Goal: Obtain resource: Download file/media

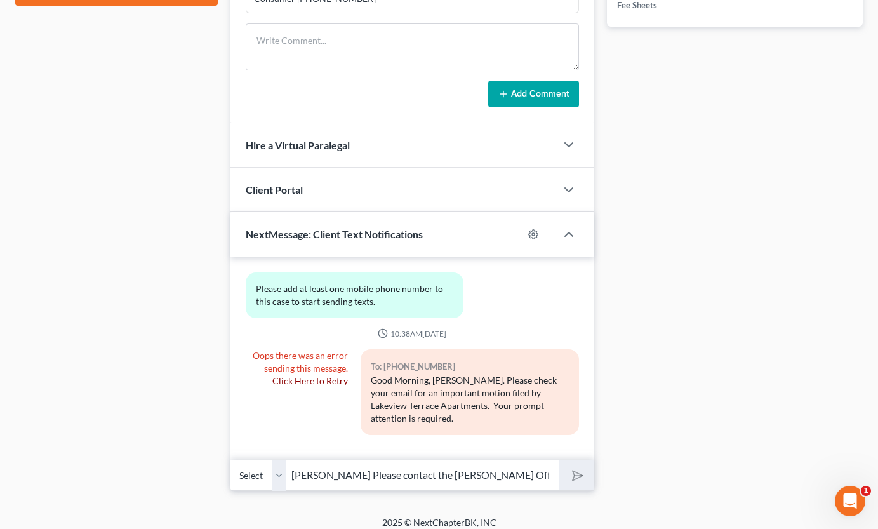
scroll to position [654, 0]
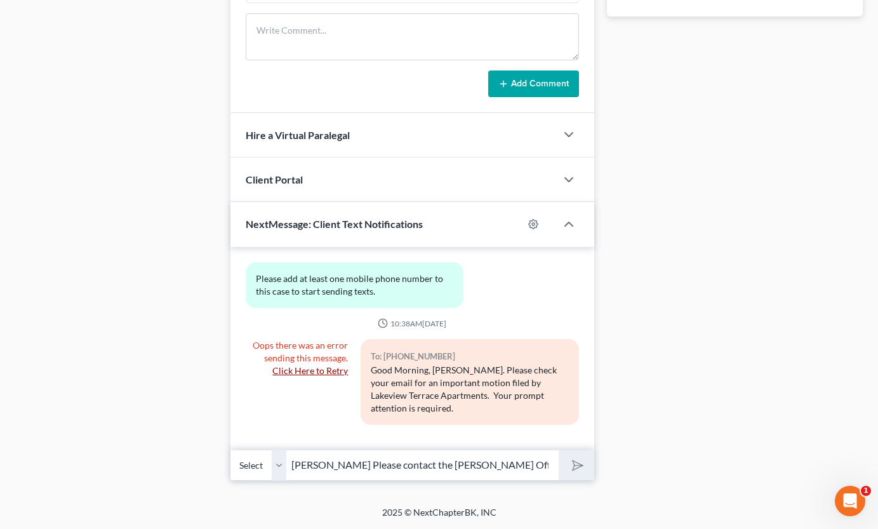
click at [386, 511] on div "2025 © NextChapterBK, INC" at bounding box center [439, 517] width 724 height 23
click at [309, 528] on div "2025 © NextChapterBK, INC" at bounding box center [439, 517] width 724 height 23
click at [557, 469] on input "Ms. Simpson Please contact the Evans Office regarding the missing items we need…" at bounding box center [422, 465] width 273 height 31
click at [554, 469] on input "Ms. Simpson Please contact the Evans Office regarding the missing items we need…" at bounding box center [422, 465] width 273 height 31
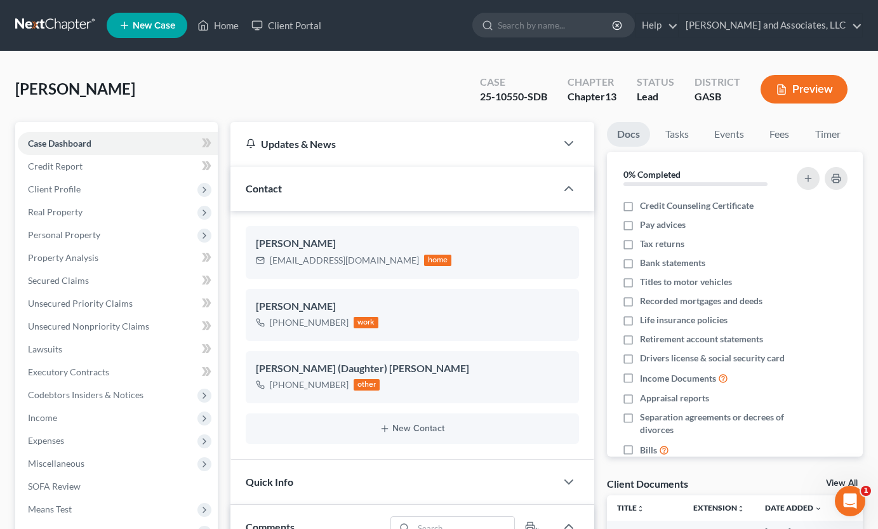
scroll to position [99, 0]
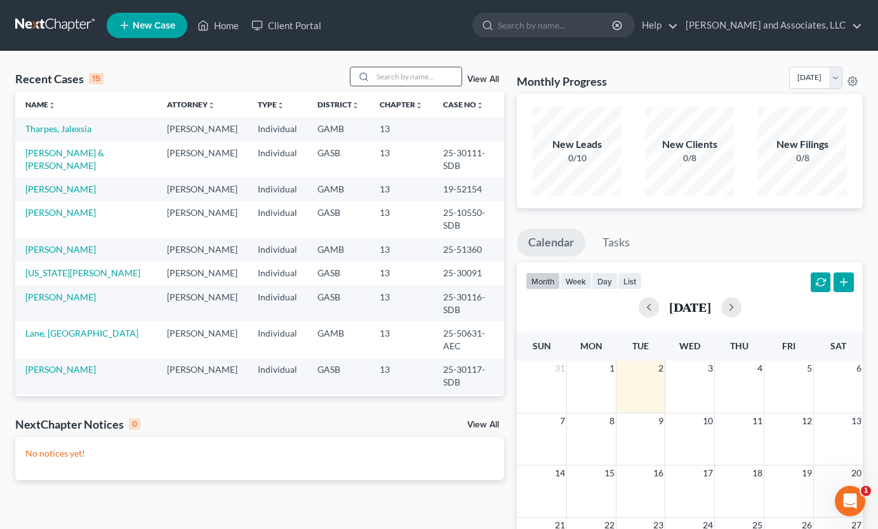
click at [380, 71] on input "search" at bounding box center [417, 76] width 89 height 18
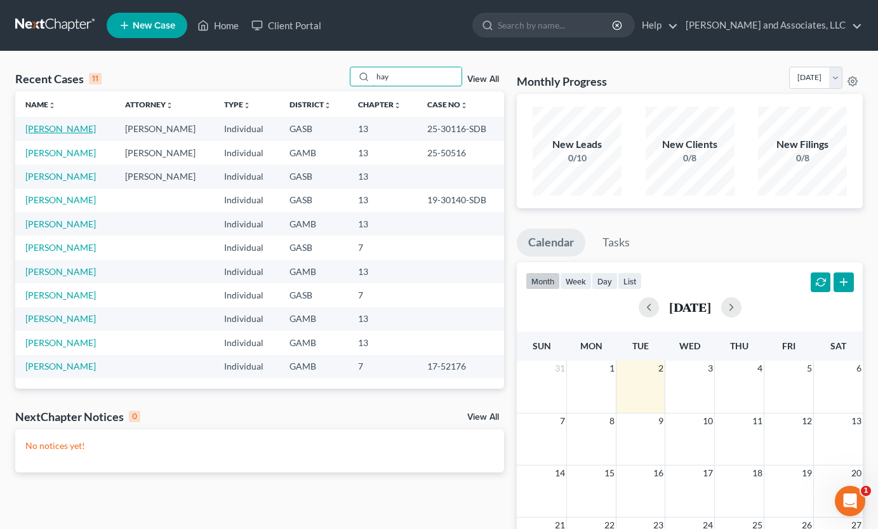
type input "hay"
click at [51, 131] on link "[PERSON_NAME]" at bounding box center [60, 128] width 70 height 11
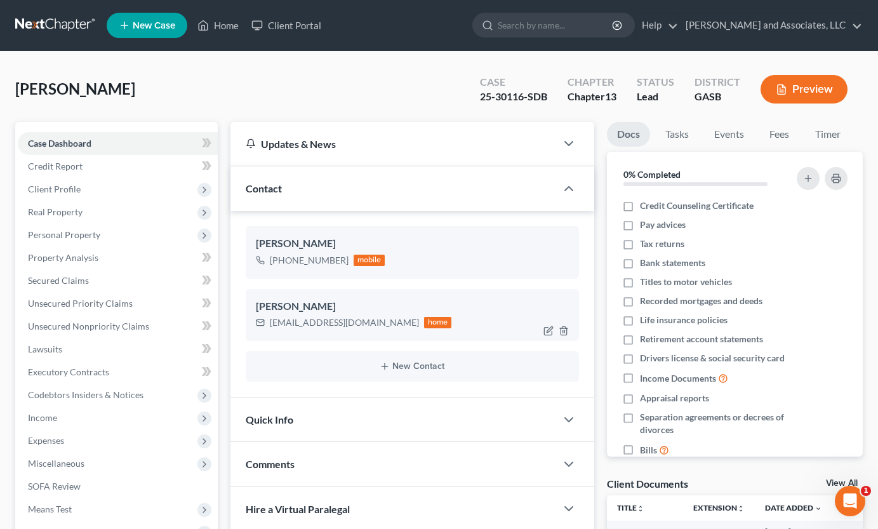
click at [544, 298] on div "[PERSON_NAME] [EMAIL_ADDRESS][DOMAIN_NAME] home" at bounding box center [412, 315] width 333 height 52
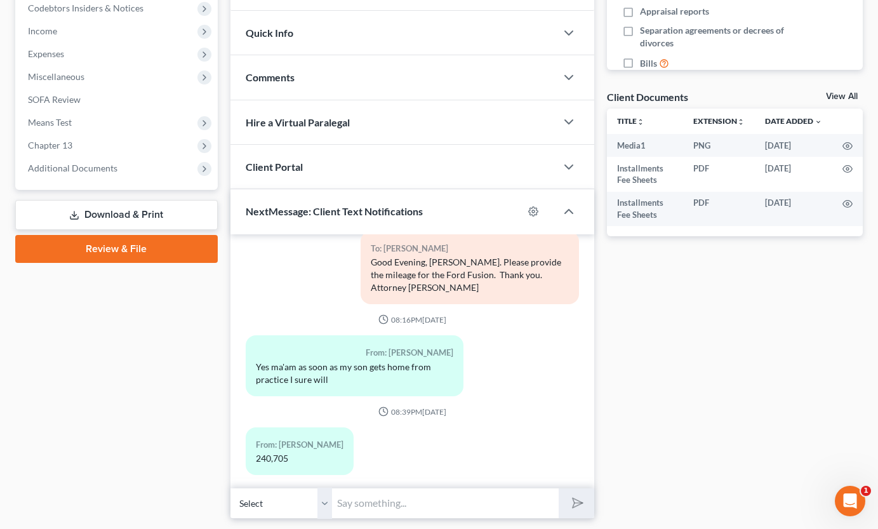
scroll to position [389, 0]
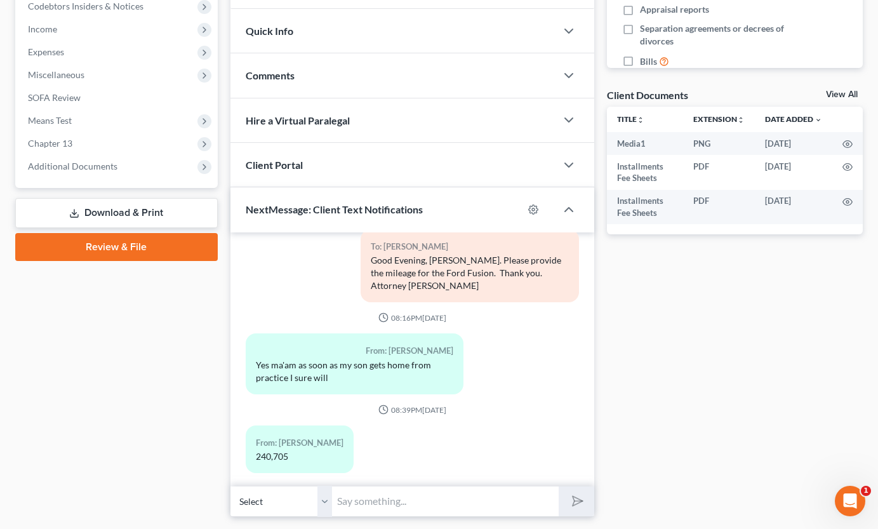
click at [117, 214] on link "Download & Print" at bounding box center [116, 213] width 203 height 30
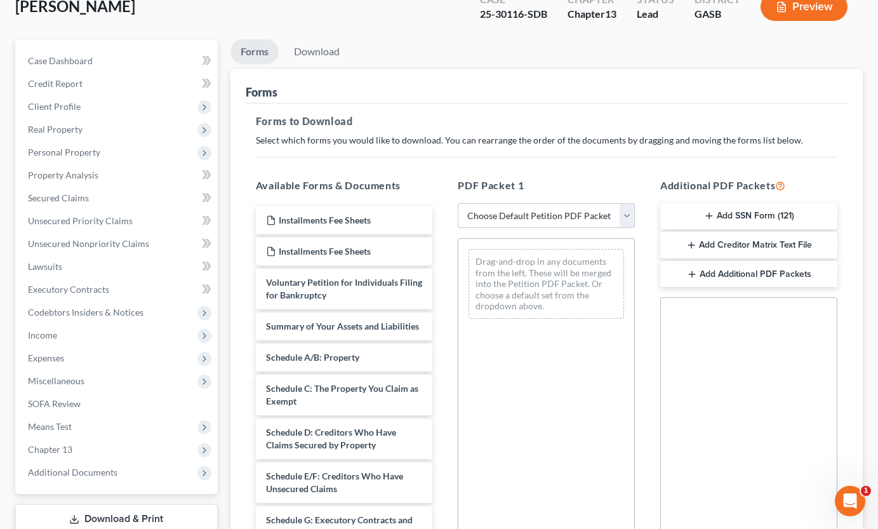
scroll to position [84, 0]
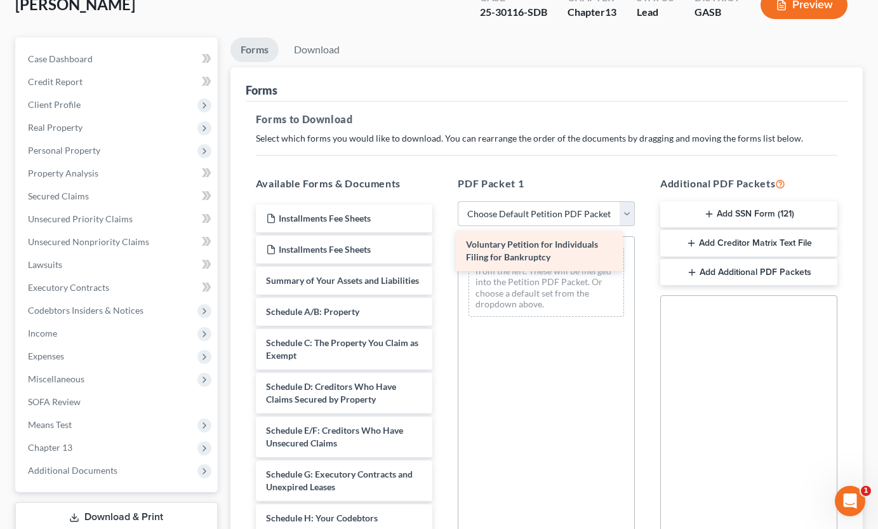
drag, startPoint x: 284, startPoint y: 286, endPoint x: 484, endPoint y: 250, distance: 203.3
click at [443, 250] on div "Voluntary Petition for Individuals Filing for Bankruptcy Installments Fee Sheet…" at bounding box center [344, 533] width 197 height 658
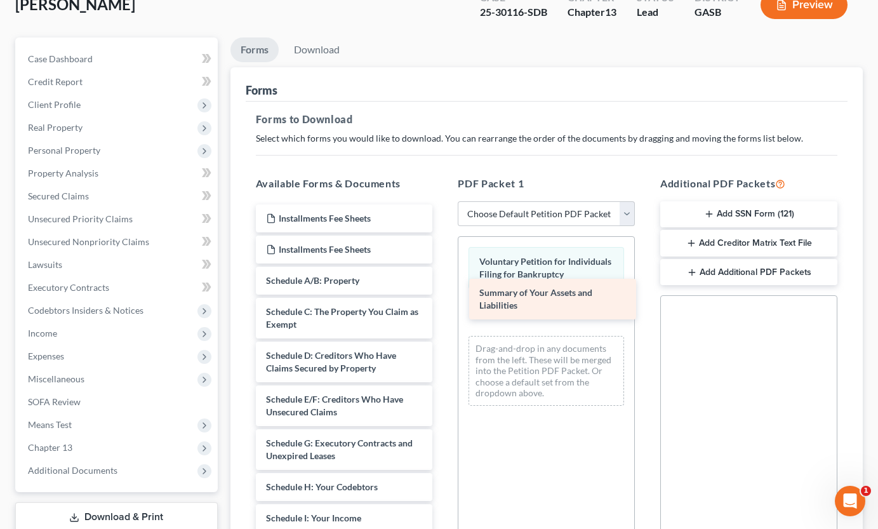
drag, startPoint x: 347, startPoint y: 284, endPoint x: 561, endPoint y: 295, distance: 213.7
click at [443, 295] on div "Summary of Your Assets and Liabilities Installments Fee Sheets Installments Fee…" at bounding box center [344, 517] width 197 height 627
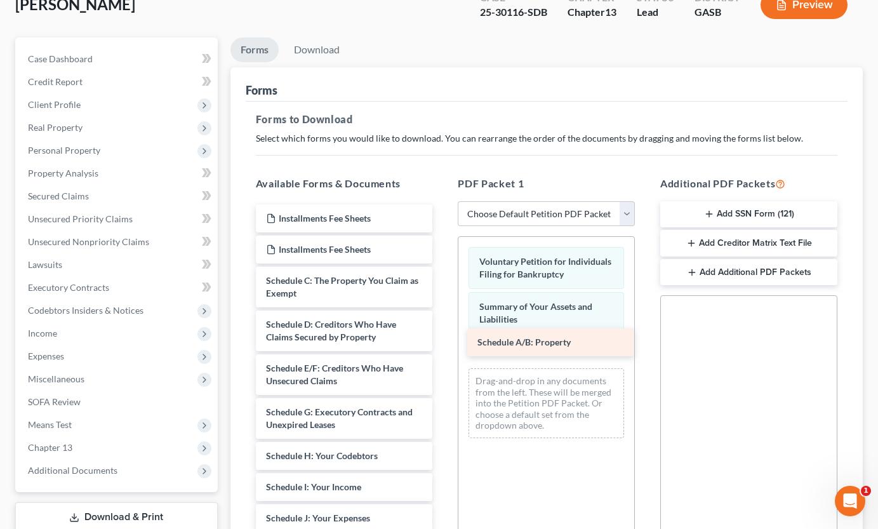
drag, startPoint x: 346, startPoint y: 277, endPoint x: 558, endPoint y: 339, distance: 220.2
click at [443, 339] on div "Schedule A/B: Property Installments Fee Sheets Installments Fee Sheets Schedule…" at bounding box center [344, 502] width 197 height 596
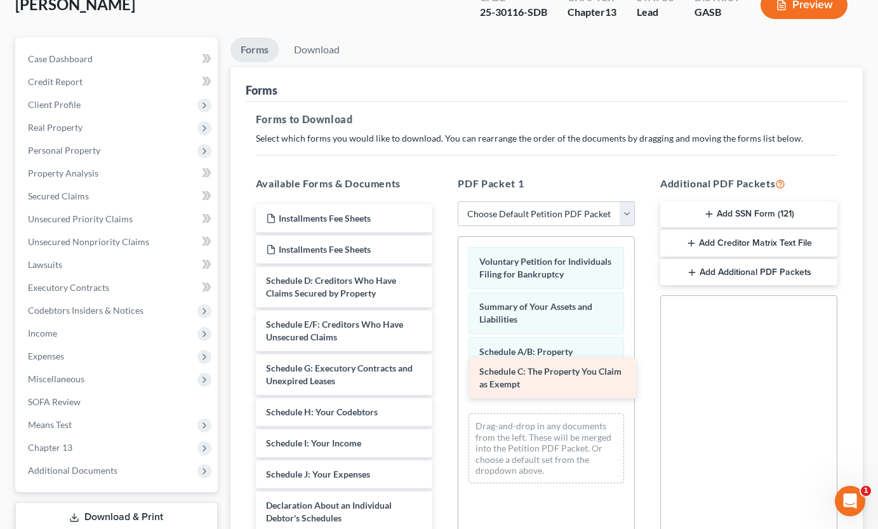
drag, startPoint x: 361, startPoint y: 283, endPoint x: 574, endPoint y: 372, distance: 231.4
click at [443, 373] on div "Schedule C: The Property You Claim as Exempt Installments Fee Sheets Installmen…" at bounding box center [344, 480] width 197 height 552
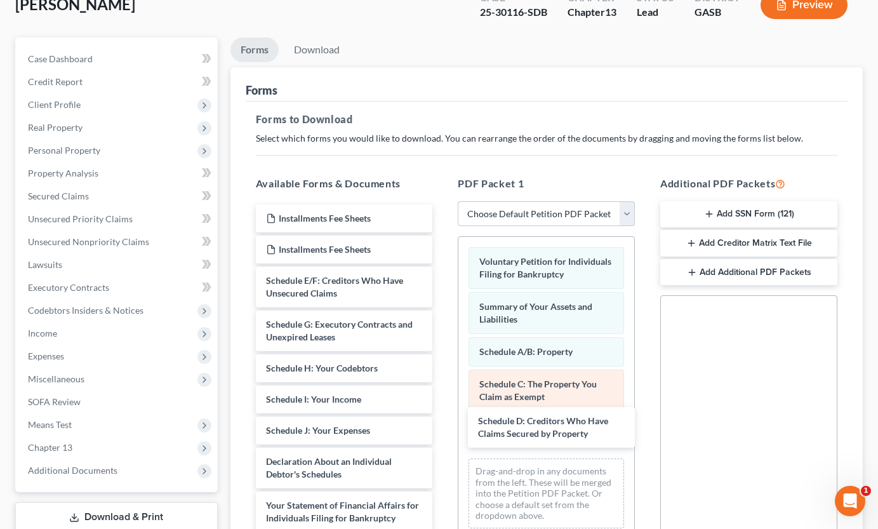
drag, startPoint x: 367, startPoint y: 276, endPoint x: 577, endPoint y: 407, distance: 247.4
click at [443, 413] on div "Schedule D: Creditors Who Have Claims Secured by Property Installments Fee Shee…" at bounding box center [344, 458] width 197 height 509
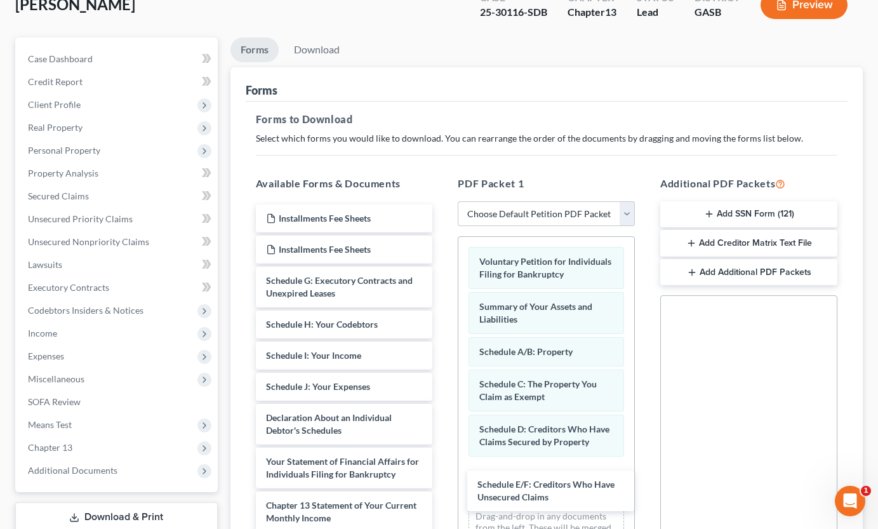
drag, startPoint x: 368, startPoint y: 281, endPoint x: 632, endPoint y: 441, distance: 308.3
click at [443, 483] on div "Schedule E/F: Creditors Who Have Unsecured Claims Installments Fee Sheets Insta…" at bounding box center [344, 436] width 197 height 465
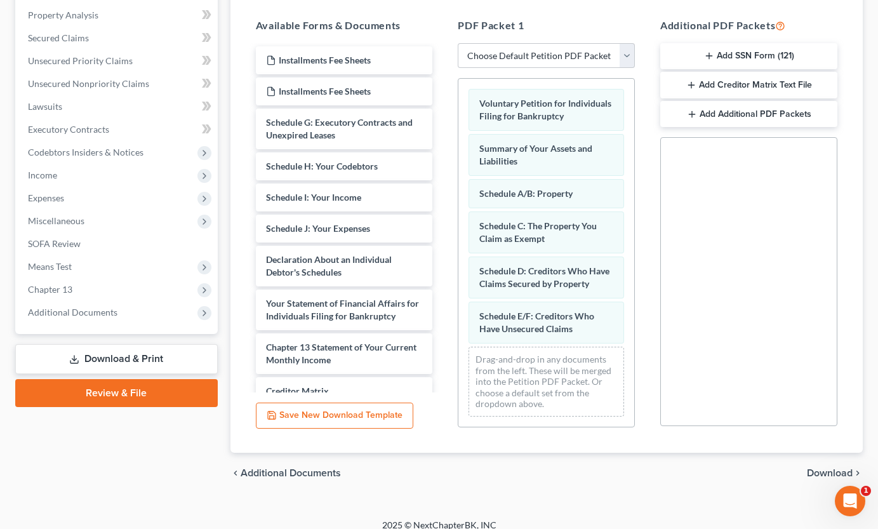
scroll to position [245, 0]
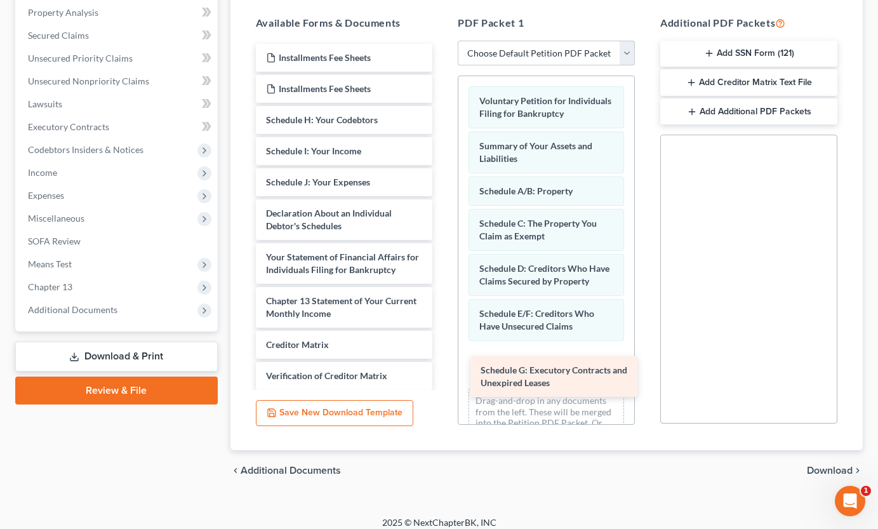
drag, startPoint x: 363, startPoint y: 122, endPoint x: 577, endPoint y: 372, distance: 329.6
click at [443, 372] on div "Schedule G: Executory Contracts and Unexpired Leases Installments Fee Sheets In…" at bounding box center [344, 254] width 197 height 421
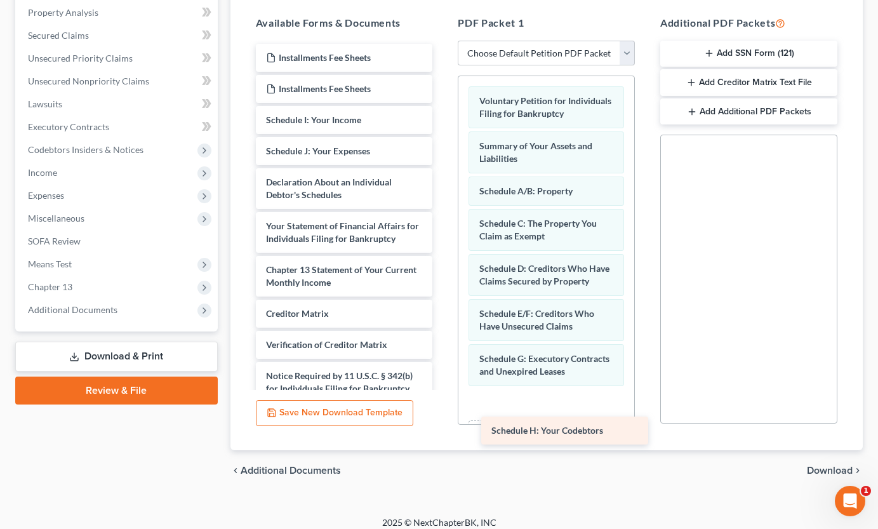
drag, startPoint x: 385, startPoint y: 121, endPoint x: 611, endPoint y: 431, distance: 383.7
click at [443, 431] on div "Schedule H: Your Codebtors Installments Fee Sheets Installments Fee Sheets Sche…" at bounding box center [344, 239] width 197 height 390
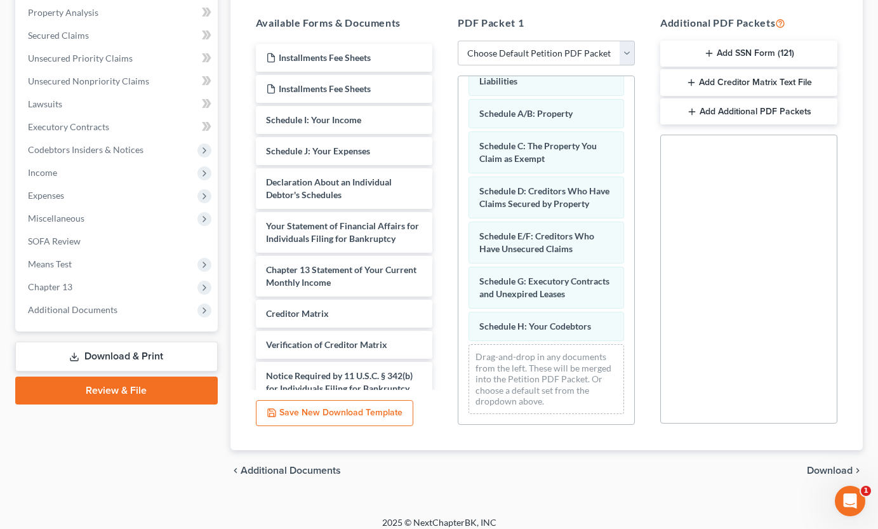
scroll to position [116, 0]
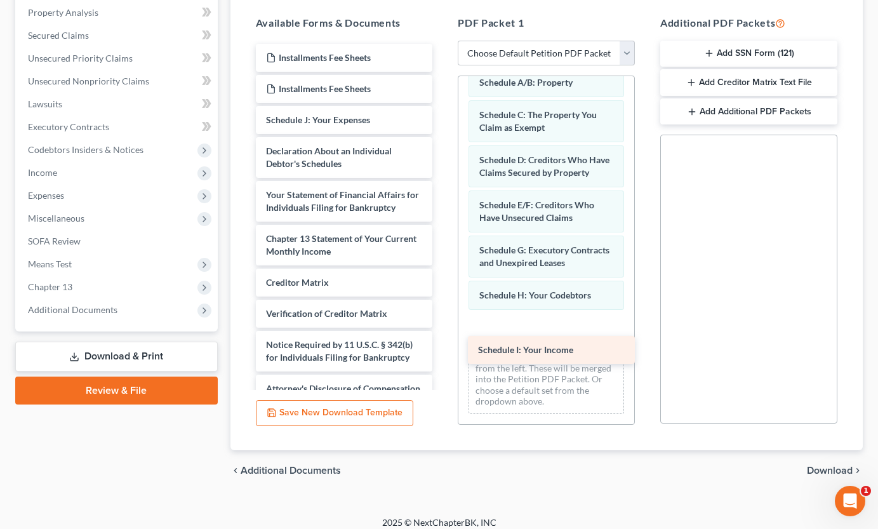
drag, startPoint x: 360, startPoint y: 120, endPoint x: 572, endPoint y: 350, distance: 312.8
click at [443, 350] on div "Schedule I: Your Income Installments Fee Sheets Installments Fee Sheets Schedul…" at bounding box center [344, 223] width 197 height 359
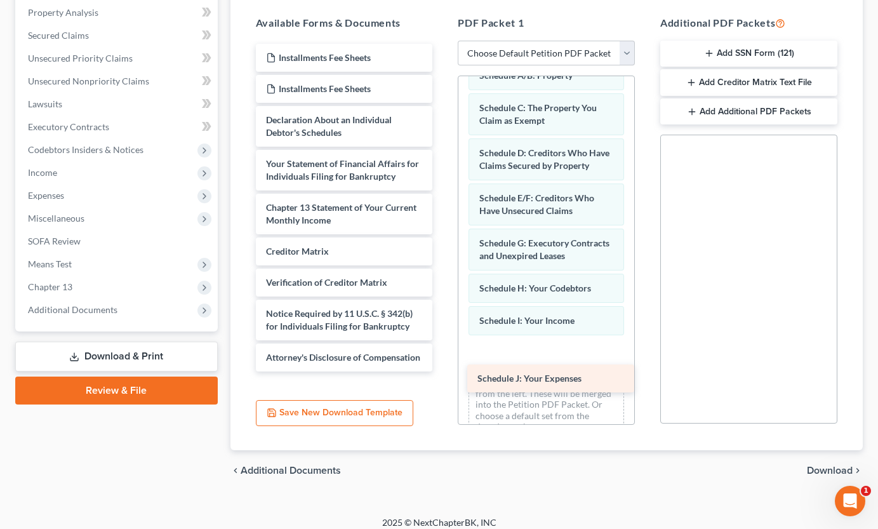
drag, startPoint x: 385, startPoint y: 121, endPoint x: 597, endPoint y: 380, distance: 333.9
click at [443, 371] on div "Schedule J: Your Expenses Installments Fee Sheets Installments Fee Sheets Sched…" at bounding box center [344, 208] width 197 height 328
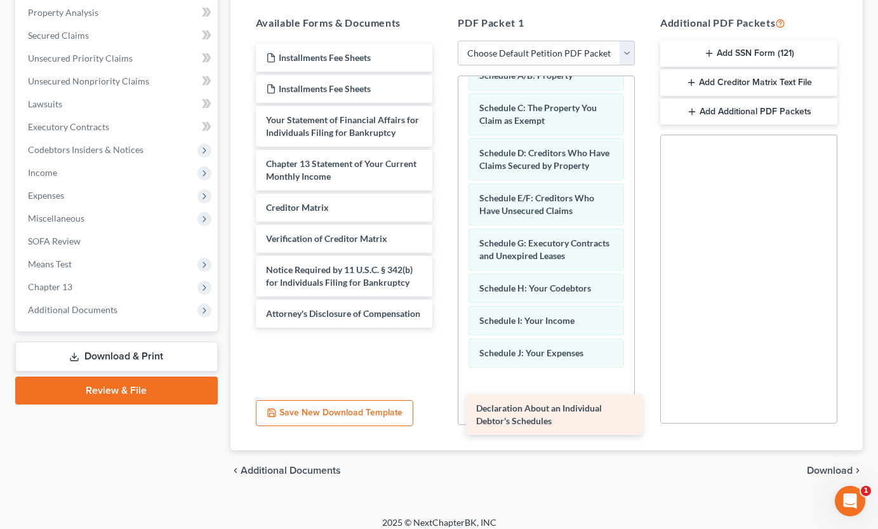
drag, startPoint x: 407, startPoint y: 128, endPoint x: 617, endPoint y: 417, distance: 356.8
click at [443, 328] on div "Declaration About an Individual Debtor's Schedules Installments Fee Sheets Inst…" at bounding box center [344, 186] width 197 height 284
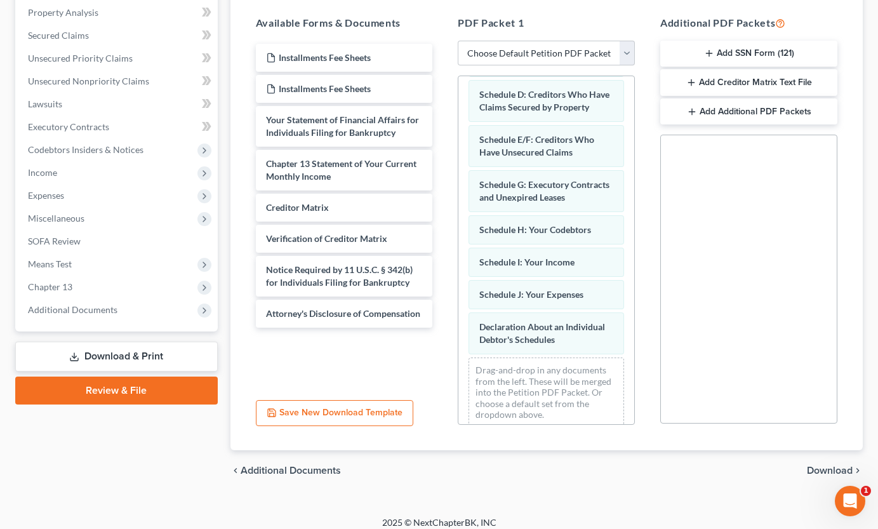
scroll to position [225, 0]
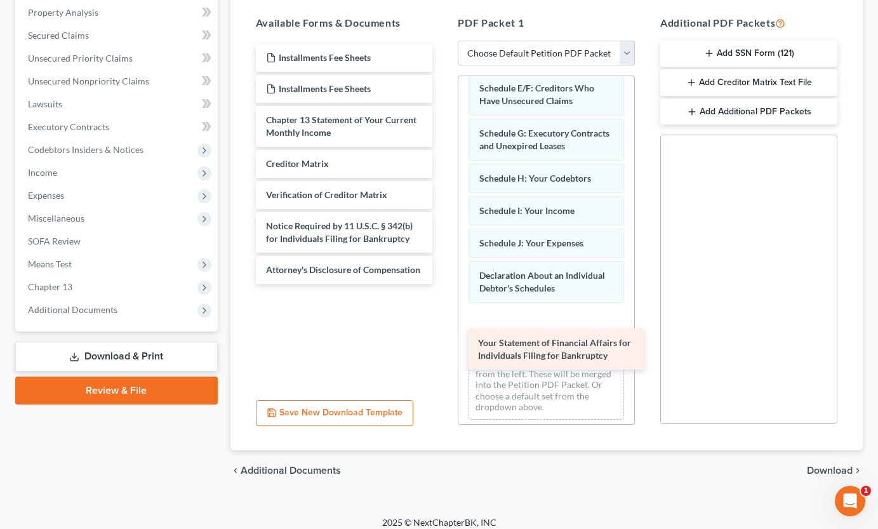
drag, startPoint x: 340, startPoint y: 117, endPoint x: 552, endPoint y: 340, distance: 307.7
click at [443, 284] on div "Your Statement of Financial Affairs for Individuals Filing for Bankruptcy Insta…" at bounding box center [344, 164] width 197 height 240
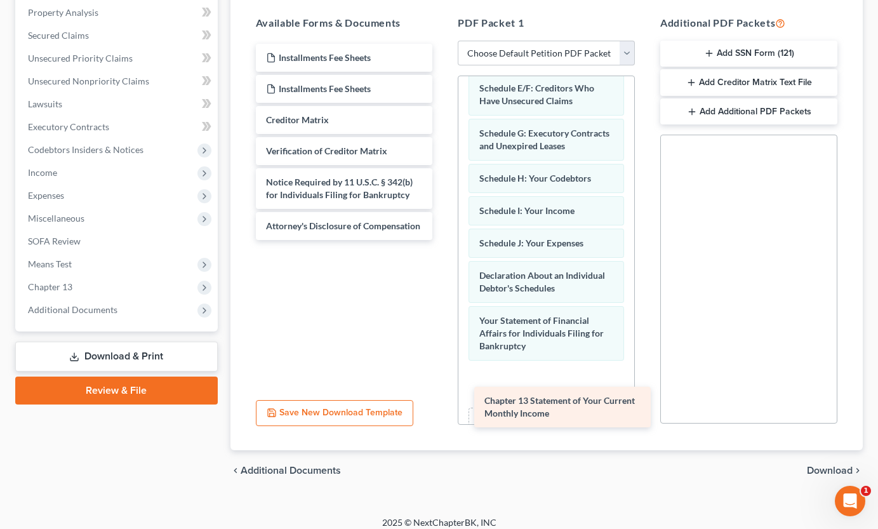
drag, startPoint x: 377, startPoint y: 115, endPoint x: 595, endPoint y: 396, distance: 355.6
click at [443, 240] on div "Chapter 13 Statement of Your Current Monthly Income Installments Fee Sheets Ins…" at bounding box center [344, 142] width 197 height 196
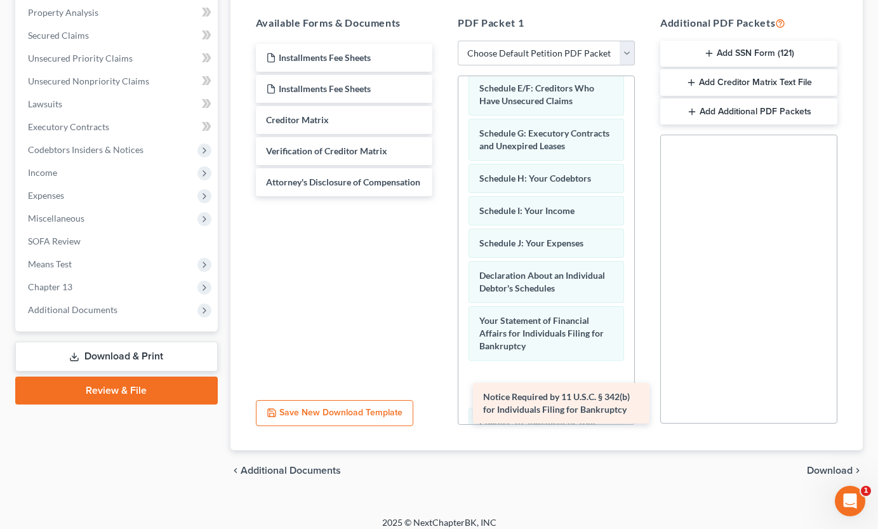
drag, startPoint x: 415, startPoint y: 178, endPoint x: 631, endPoint y: 391, distance: 303.1
click at [443, 196] on div "Notice Required by 11 U.S.C. § 342(b) for Individuals Filing for Bankruptcy Ins…" at bounding box center [344, 120] width 197 height 152
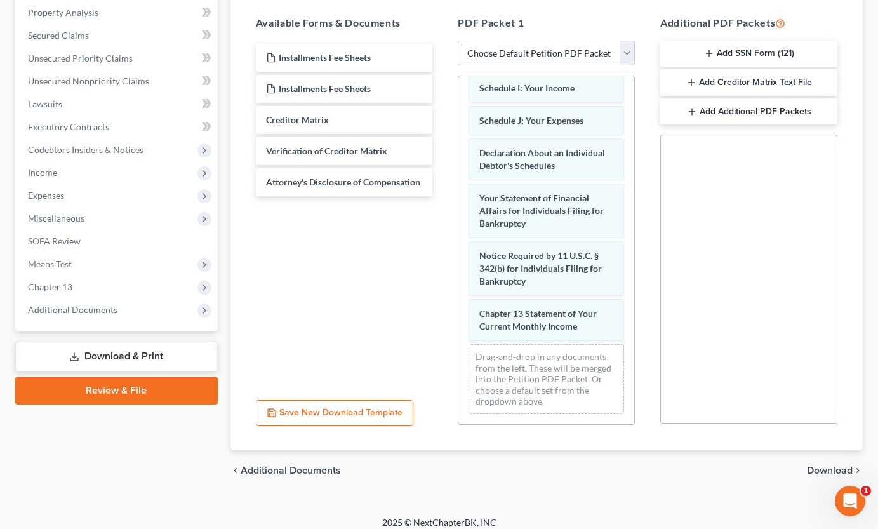
scroll to position [375, 0]
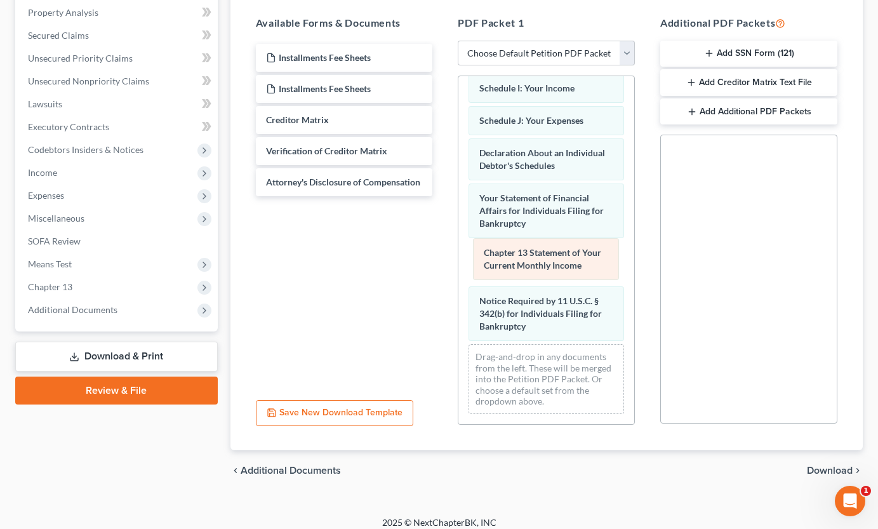
drag, startPoint x: 531, startPoint y: 333, endPoint x: 535, endPoint y: 261, distance: 72.5
click at [535, 261] on div "Chapter 13 Statement of Your Current Monthly Income Voluntary Petition for Indi…" at bounding box center [546, 76] width 176 height 696
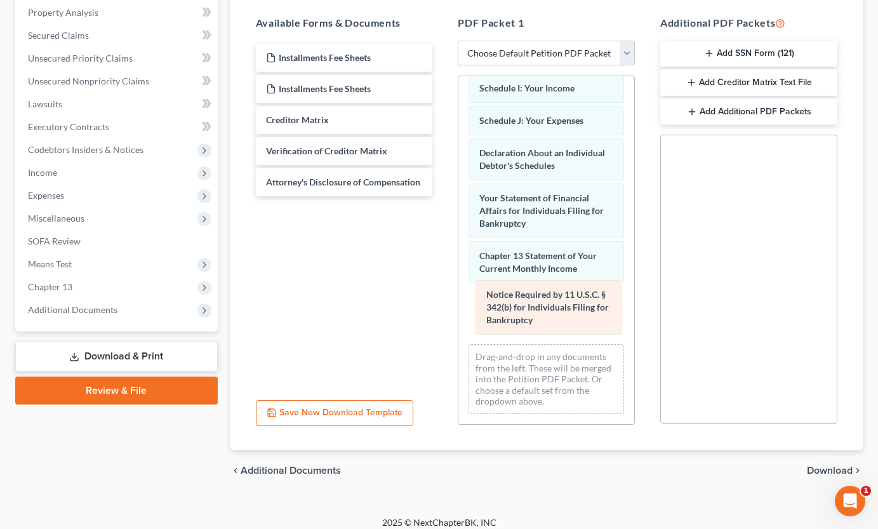
drag, startPoint x: 538, startPoint y: 330, endPoint x: 545, endPoint y: 312, distance: 19.1
click at [545, 312] on div "Notice Required by 11 U.S.C. § 342(b) for Individuals Filing for Bankruptcy Vol…" at bounding box center [546, 76] width 176 height 696
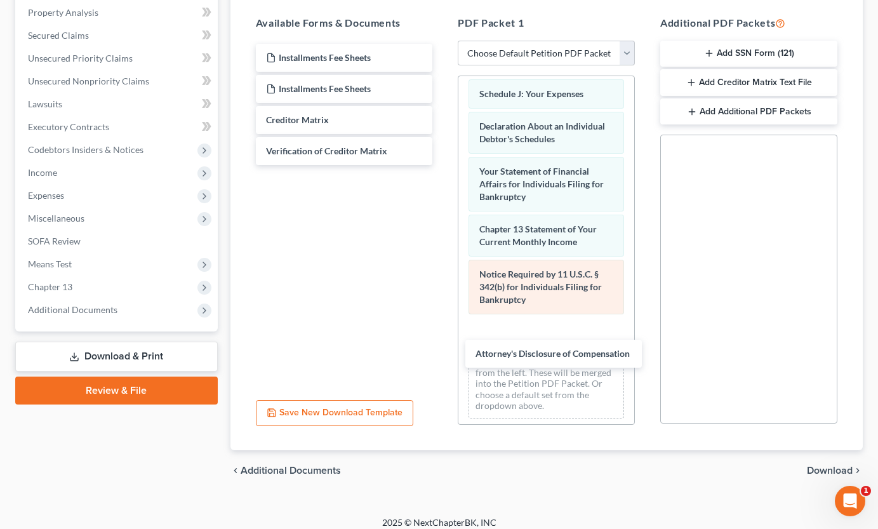
drag, startPoint x: 357, startPoint y: 178, endPoint x: 560, endPoint y: 348, distance: 264.6
click at [443, 165] on div "Attorney's Disclosure of Compensation Installments Fee Sheets Installments Fee …" at bounding box center [344, 104] width 197 height 121
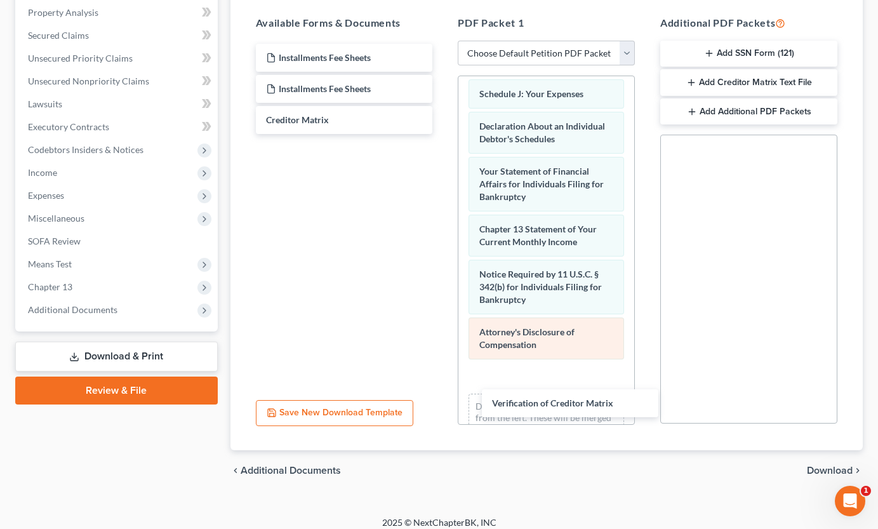
drag, startPoint x: 359, startPoint y: 146, endPoint x: 563, endPoint y: 367, distance: 300.2
click at [443, 134] on div "Verification of Creditor Matrix Installments Fee Sheets Installments Fee Sheets…" at bounding box center [344, 89] width 197 height 90
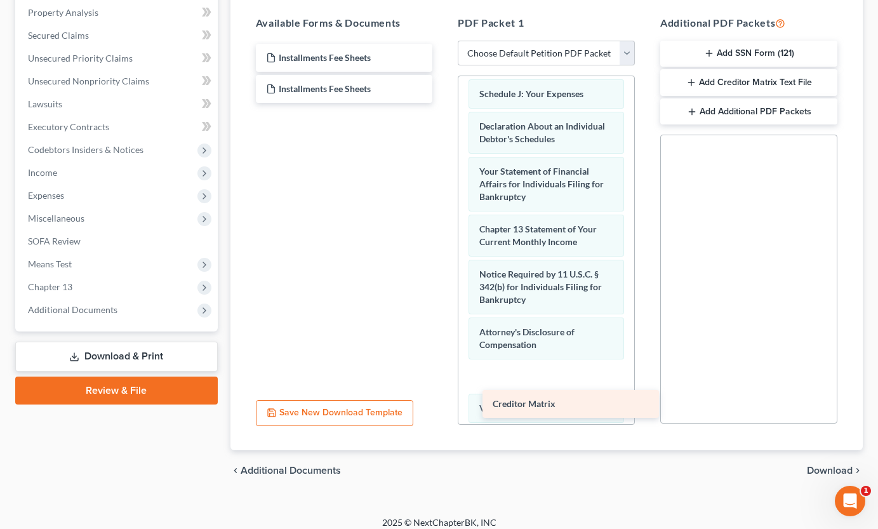
drag, startPoint x: 323, startPoint y: 114, endPoint x: 550, endPoint y: 398, distance: 363.3
click at [443, 103] on div "Creditor Matrix Installments Fee Sheets Installments Fee Sheets Creditor Matrix" at bounding box center [344, 73] width 197 height 59
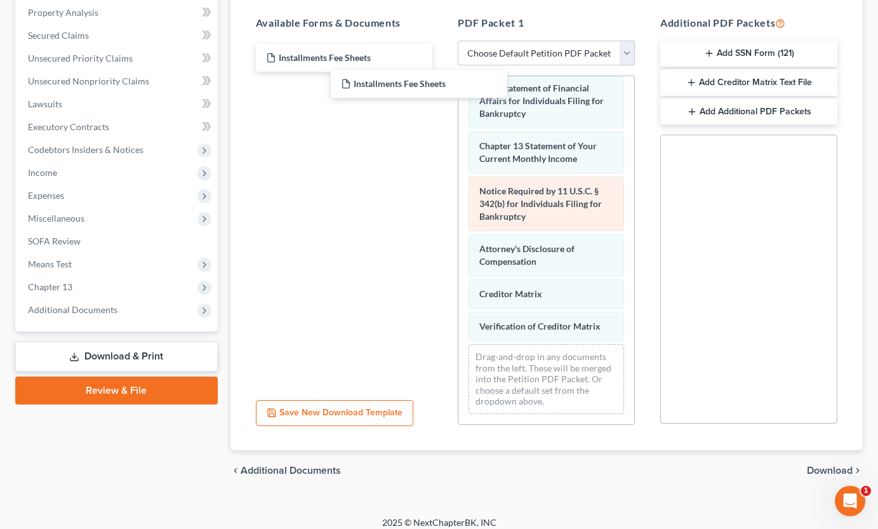
scroll to position [496, 0]
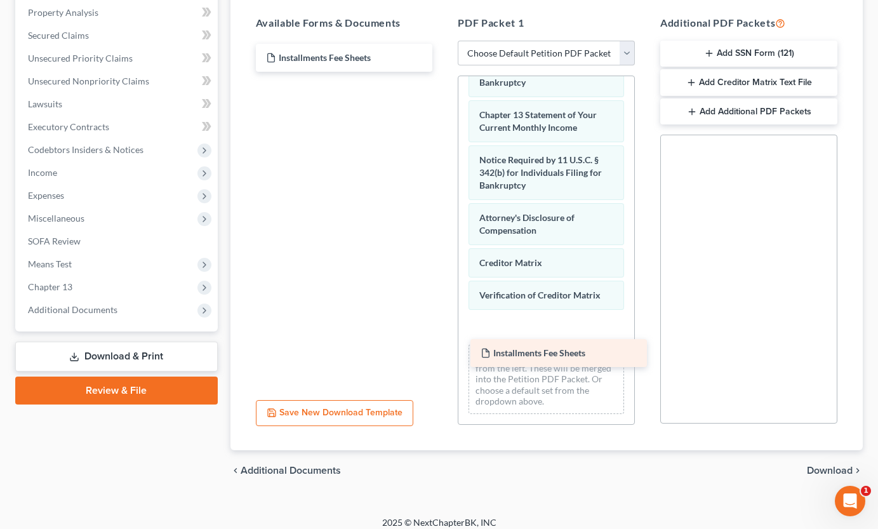
drag, startPoint x: 394, startPoint y: 53, endPoint x: 609, endPoint y: 349, distance: 365.0
click at [443, 72] on div "Installments Fee Sheets Installments Fee Sheets Installments Fee Sheets" at bounding box center [344, 58] width 197 height 28
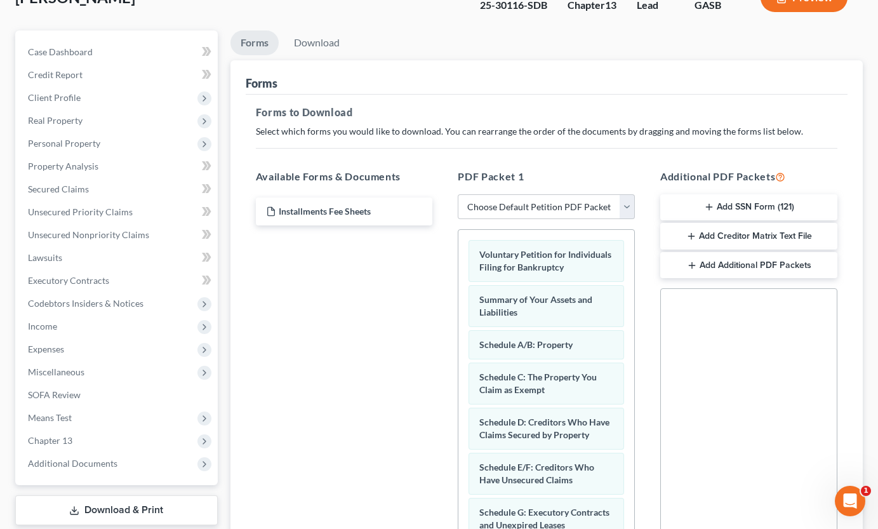
scroll to position [74, 0]
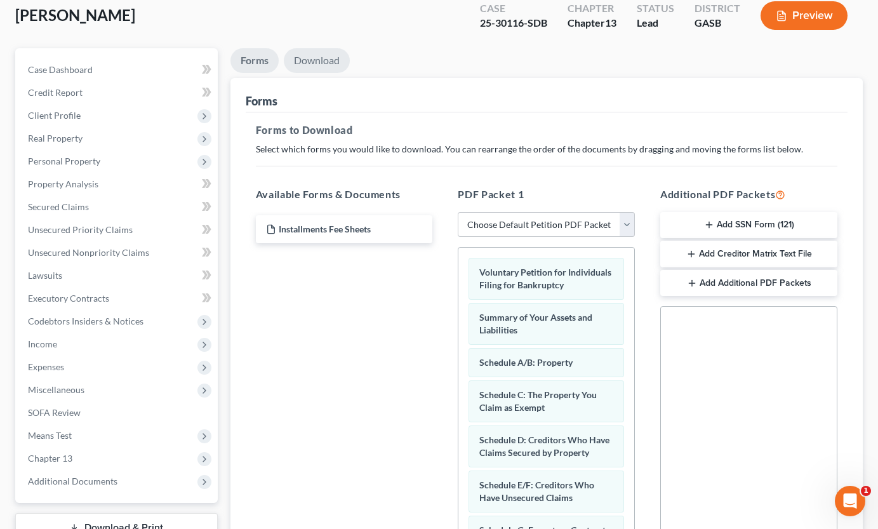
click at [320, 57] on link "Download" at bounding box center [317, 60] width 66 height 25
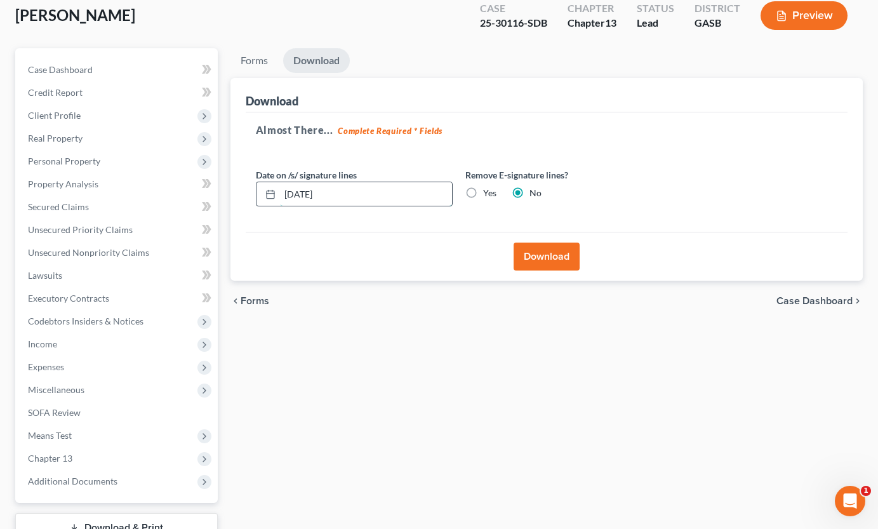
click at [344, 194] on input "[DATE]" at bounding box center [366, 194] width 172 height 24
type input "[DATE]"
click at [535, 254] on button "Download" at bounding box center [547, 257] width 66 height 28
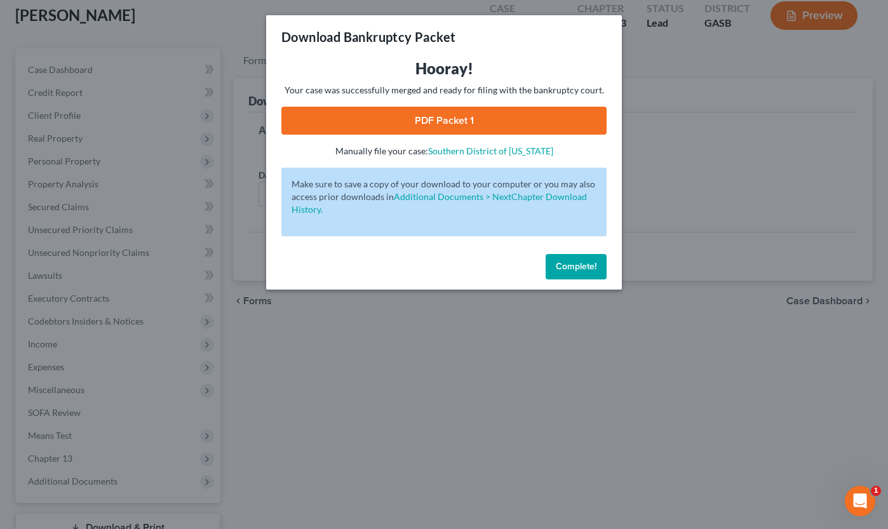
click at [519, 121] on link "PDF Packet 1" at bounding box center [443, 121] width 325 height 28
click at [566, 264] on span "Complete!" at bounding box center [576, 266] width 41 height 11
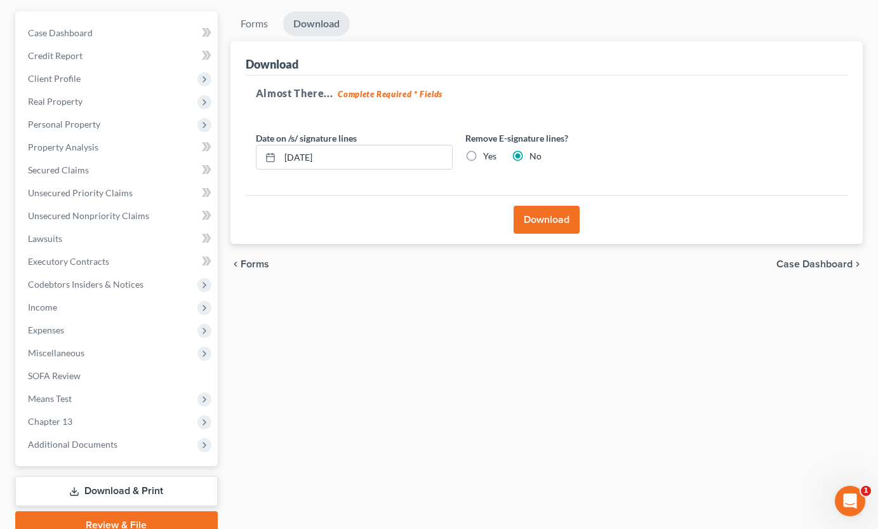
scroll to position [169, 0]
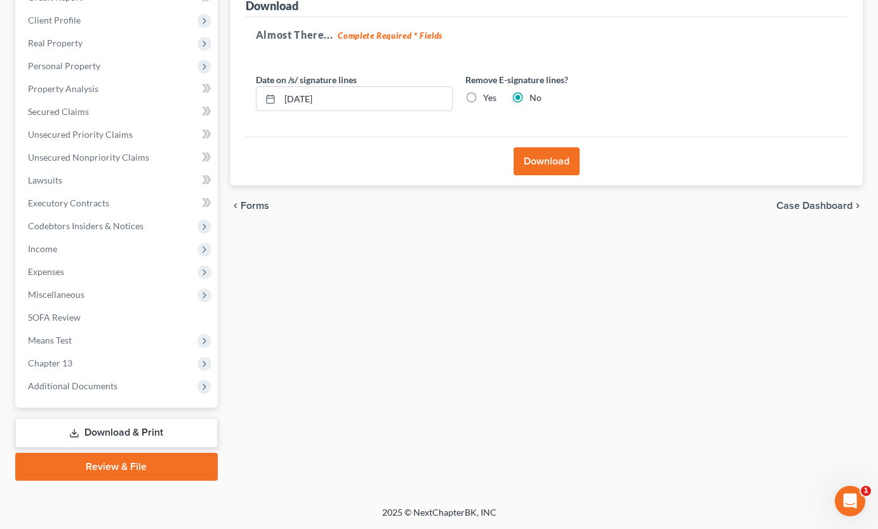
click at [149, 433] on link "Download & Print" at bounding box center [116, 433] width 203 height 30
click at [42, 363] on span "Chapter 13" at bounding box center [50, 362] width 44 height 11
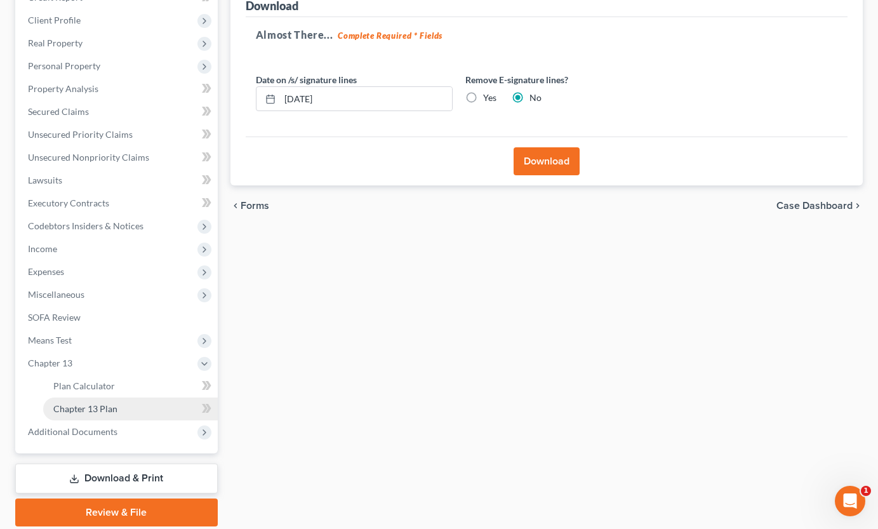
click at [100, 407] on span "Chapter 13 Plan" at bounding box center [85, 408] width 64 height 11
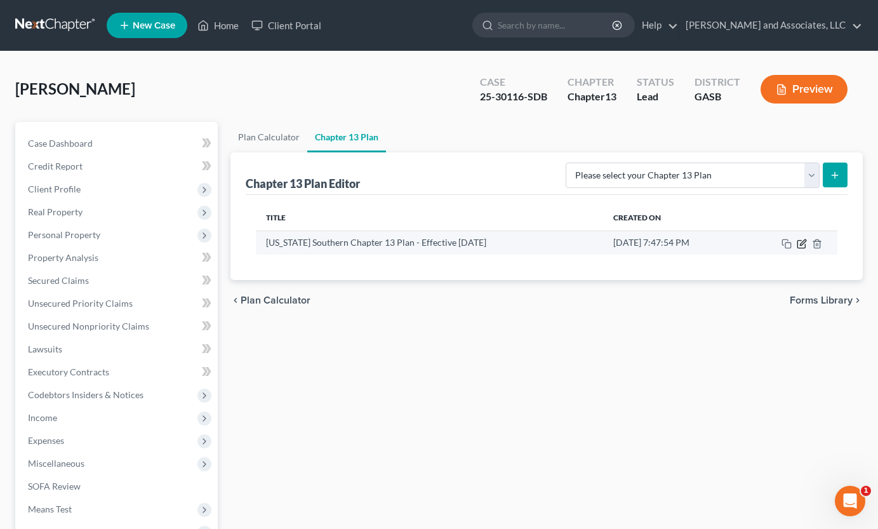
click at [803, 246] on icon "button" at bounding box center [802, 244] width 10 height 10
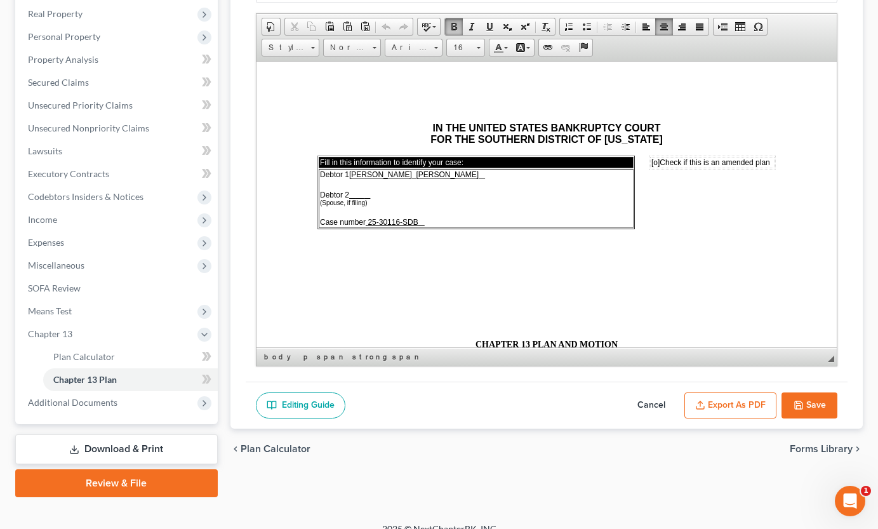
scroll to position [205, 0]
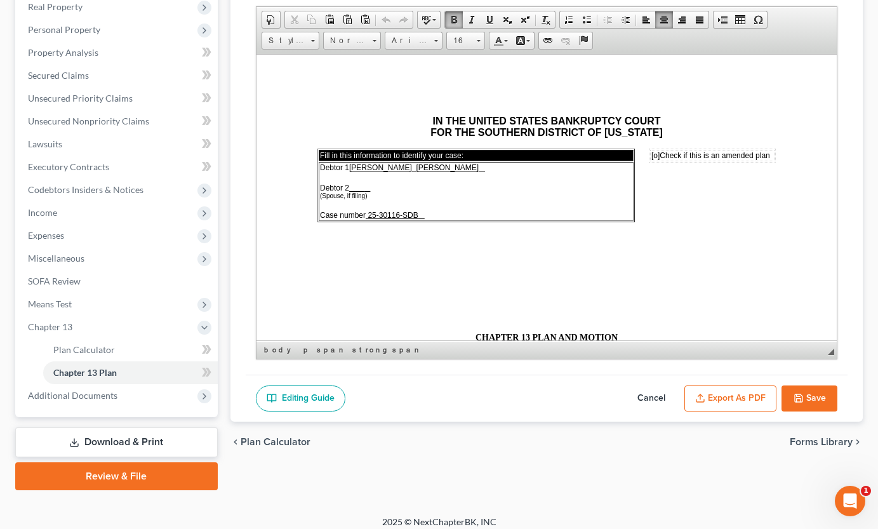
click at [747, 398] on button "Export as PDF" at bounding box center [731, 398] width 92 height 27
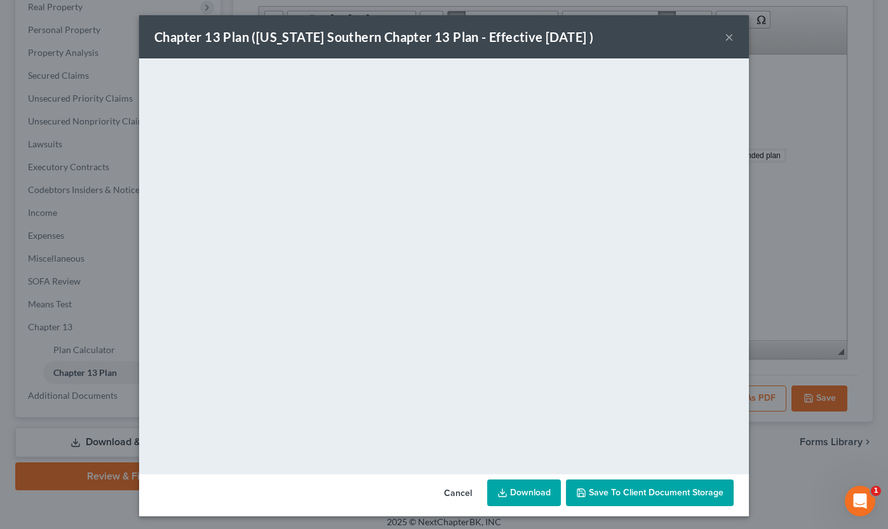
click at [526, 485] on link "Download" at bounding box center [524, 492] width 74 height 27
click at [725, 36] on button "×" at bounding box center [729, 36] width 9 height 15
